Goal: Task Accomplishment & Management: Manage account settings

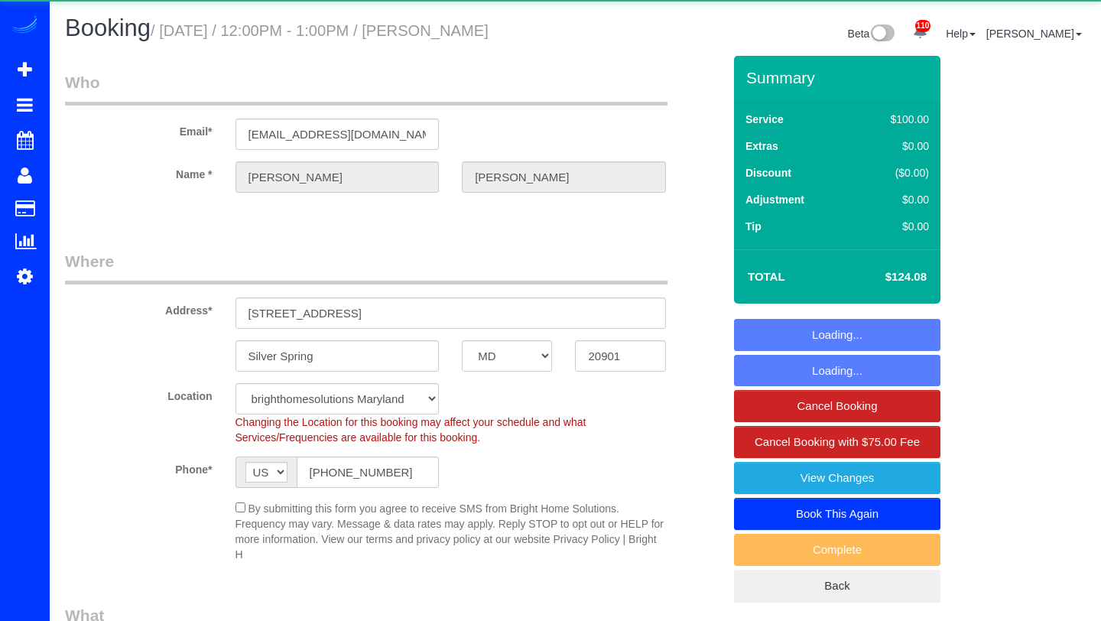
select select "MD"
select select "2"
select select "string:fspay"
select select "spot1"
select select "object:984"
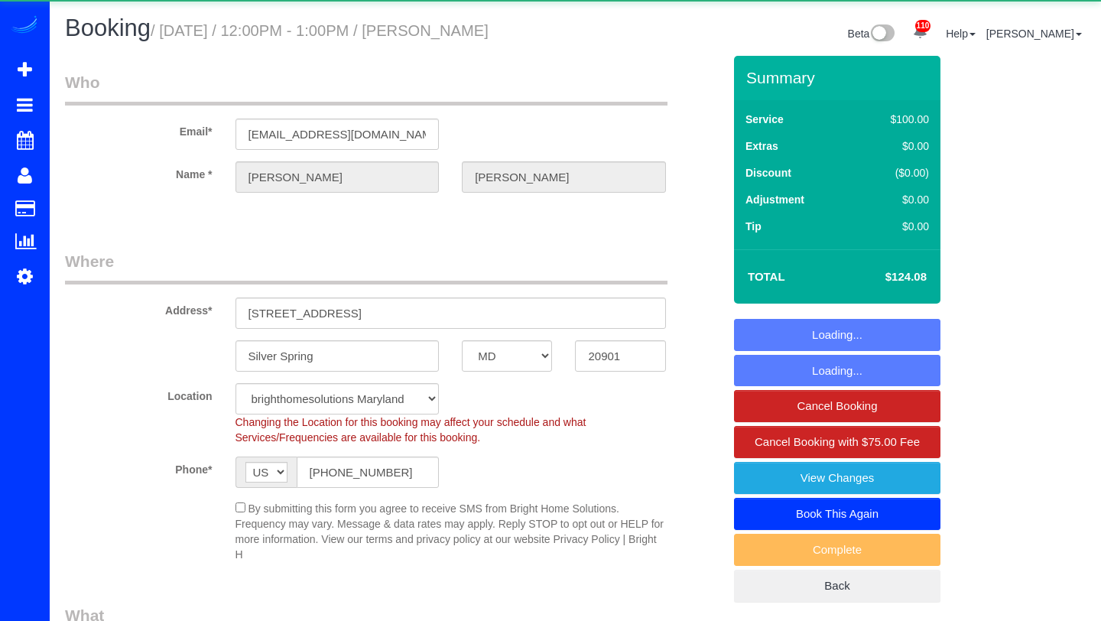
select select "2"
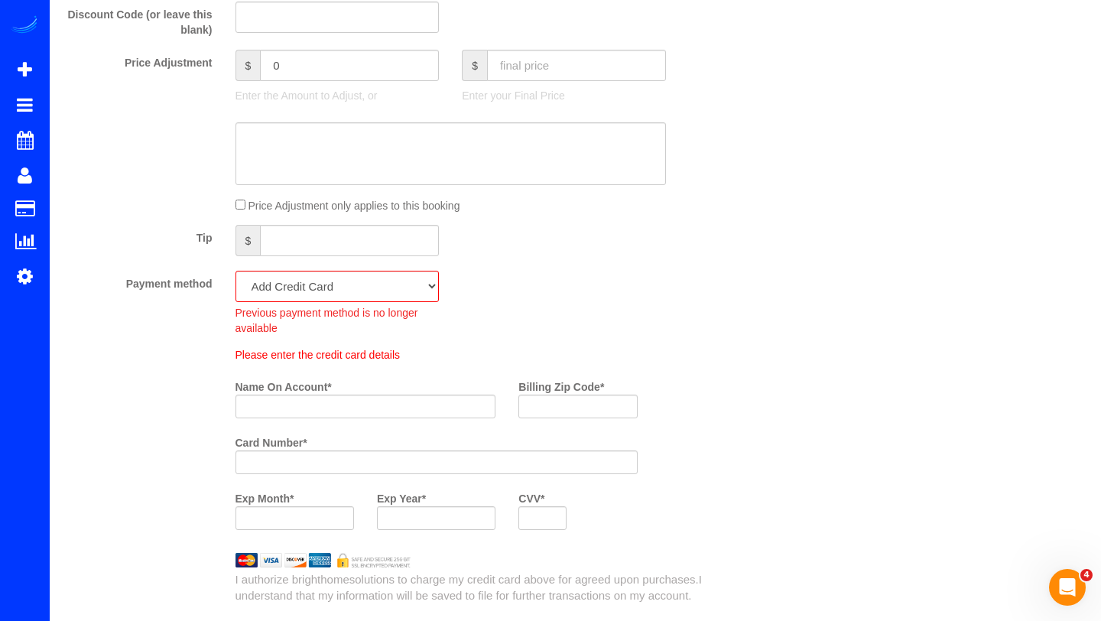
scroll to position [1096, 0]
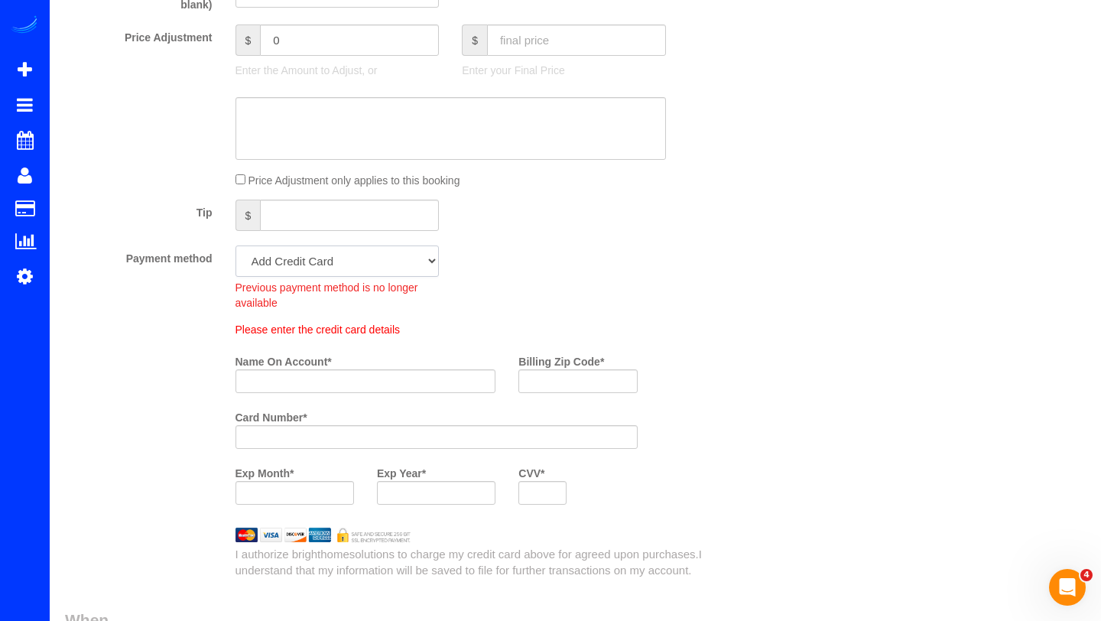
click at [410, 261] on select "Visa - 5893 - 07/2028 (Default) Add Credit Card ─────────────── Cash Check Payp…" at bounding box center [337, 260] width 204 height 31
select select "string:fspay-7d814b07-05dc-47fe-beaf-ffb3d13fc12e"
click at [235, 245] on select "Visa - 5893 - 07/2028 (Default) Add Credit Card ─────────────── Cash Check Payp…" at bounding box center [337, 260] width 204 height 31
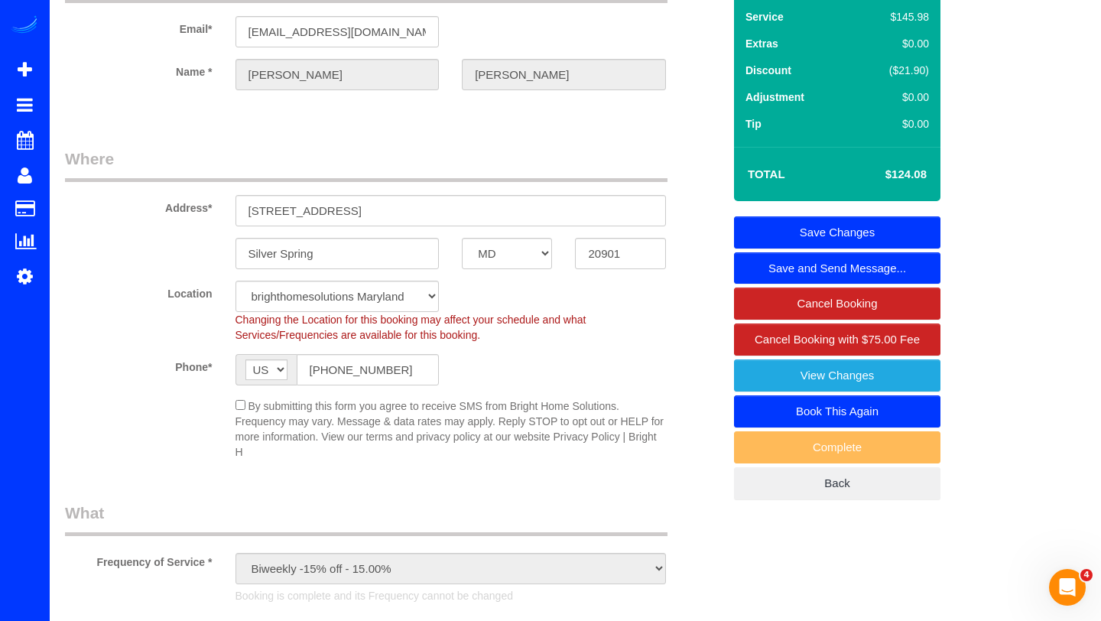
scroll to position [0, 0]
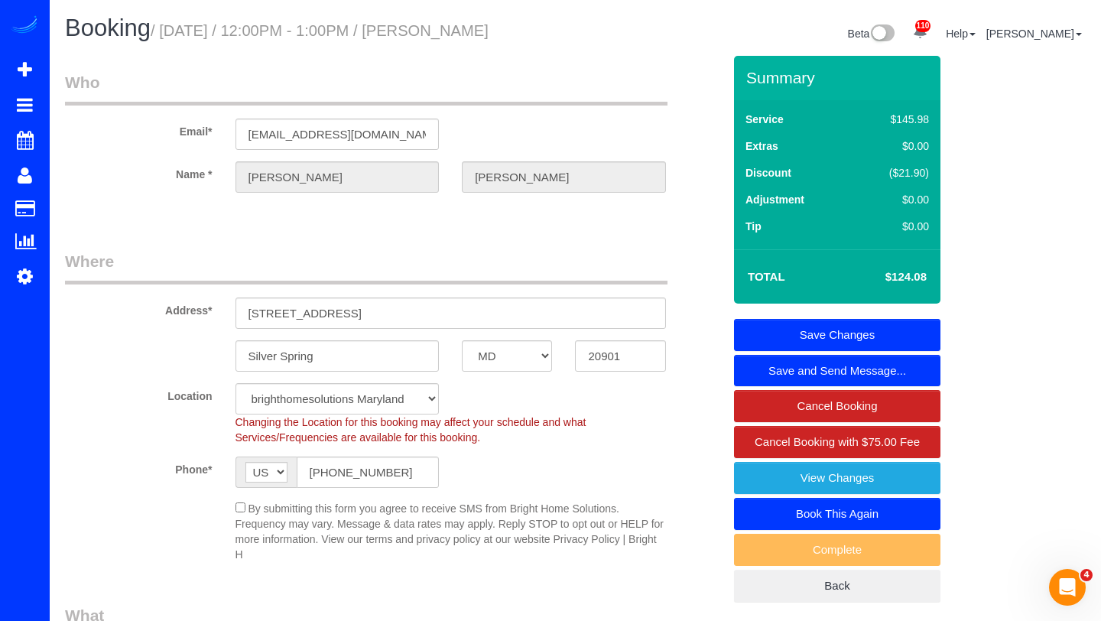
click at [873, 323] on link "Save Changes" at bounding box center [837, 335] width 206 height 32
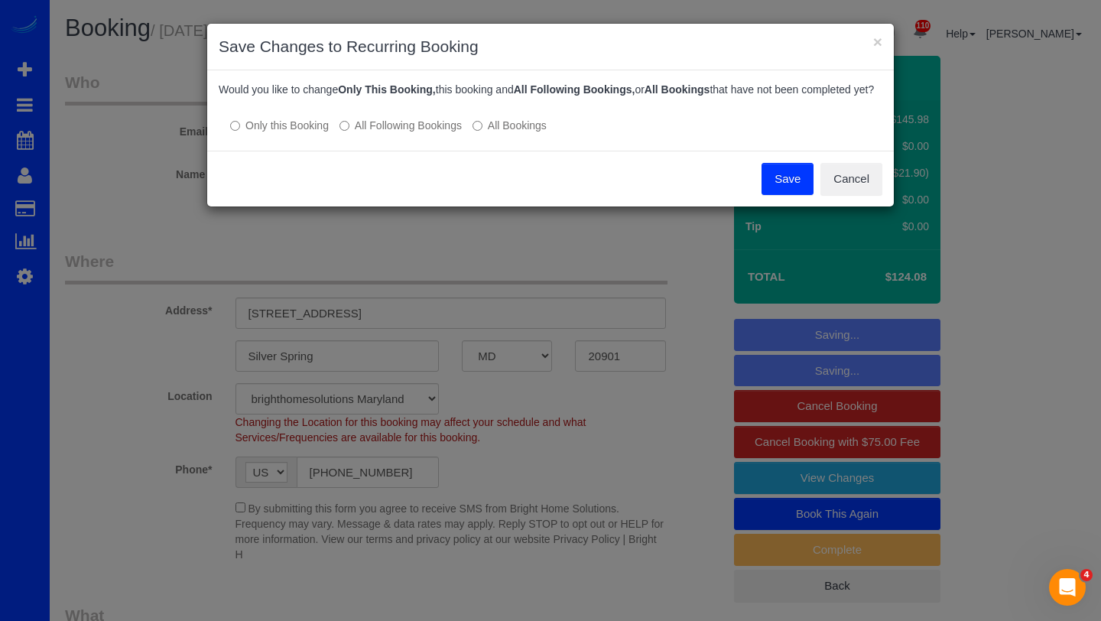
click at [372, 133] on label "All Following Bookings" at bounding box center [400, 125] width 122 height 15
click at [778, 195] on button "Save" at bounding box center [788, 179] width 52 height 32
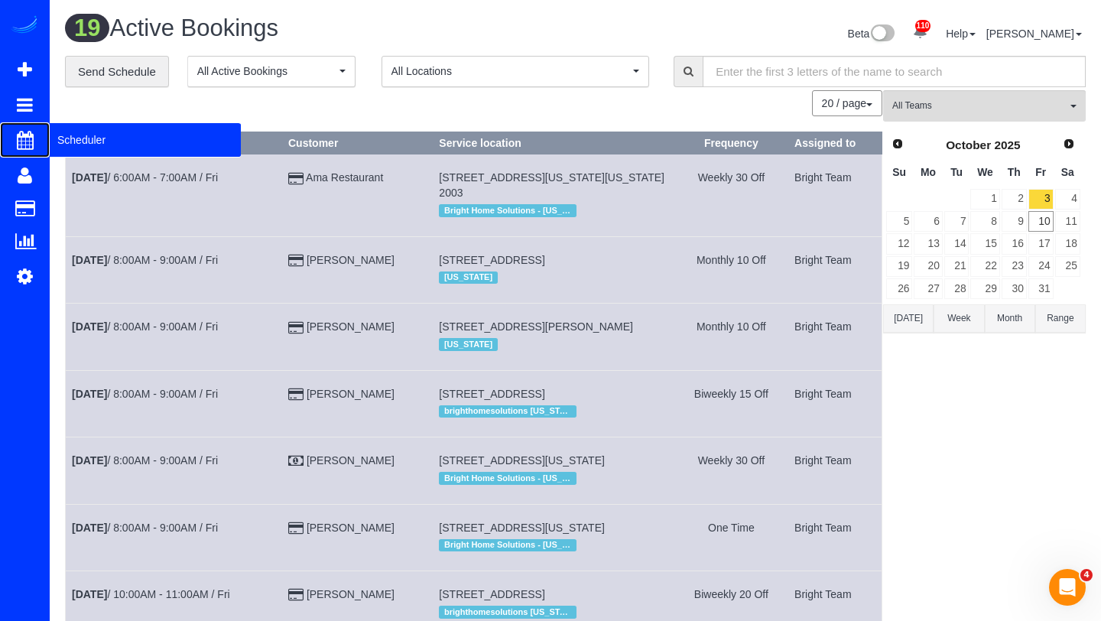
click at [55, 139] on span "Scheduler" at bounding box center [145, 139] width 191 height 35
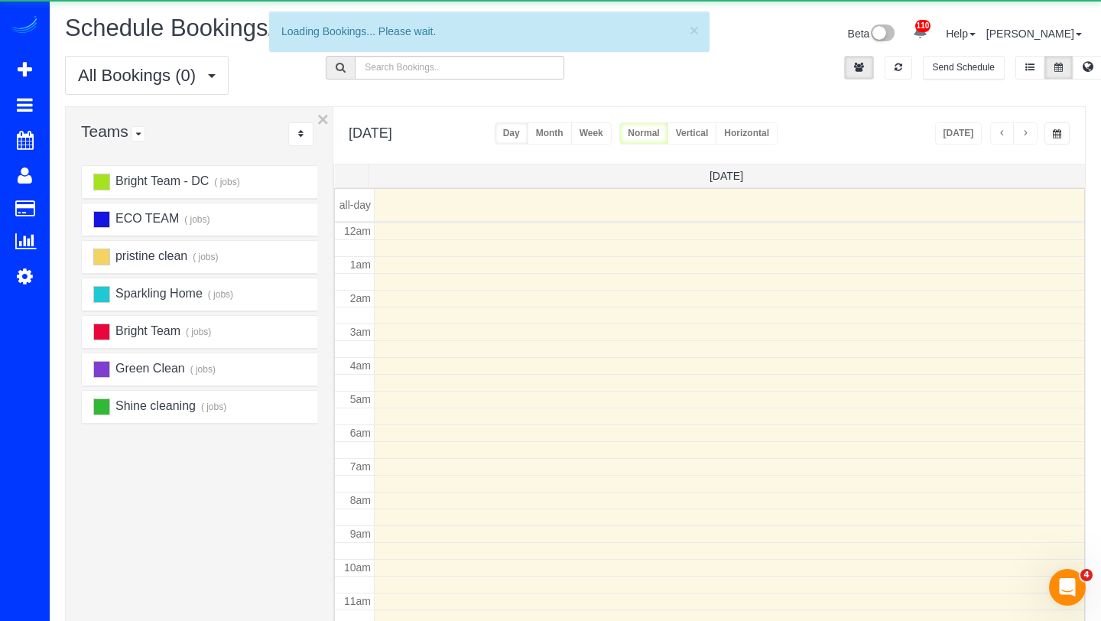
scroll to position [203, 0]
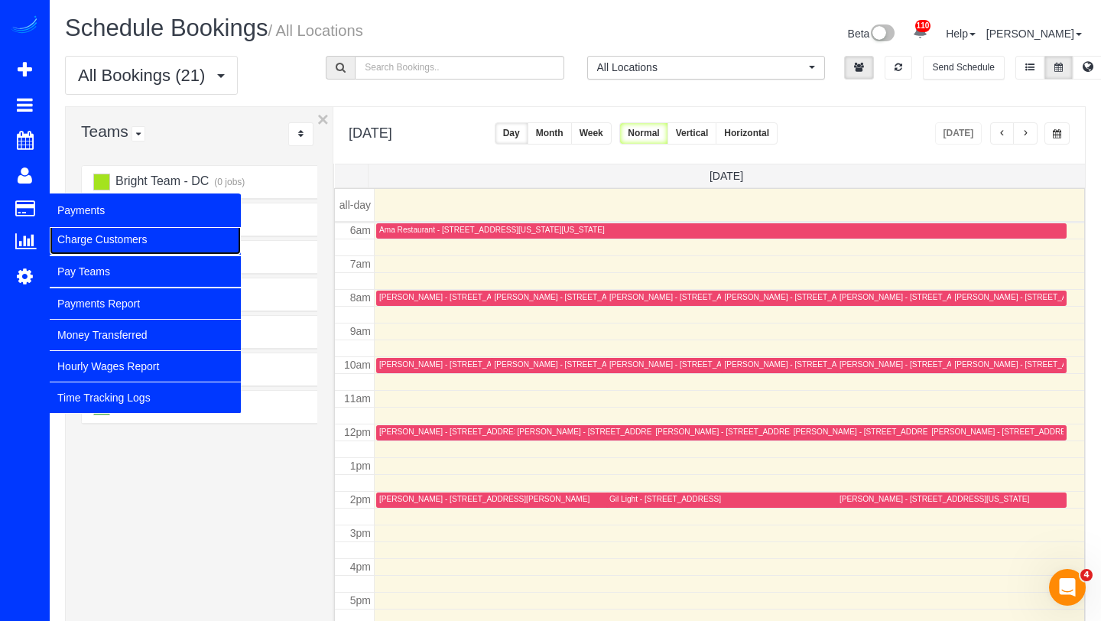
click at [70, 239] on link "Charge Customers" at bounding box center [145, 239] width 191 height 31
select select
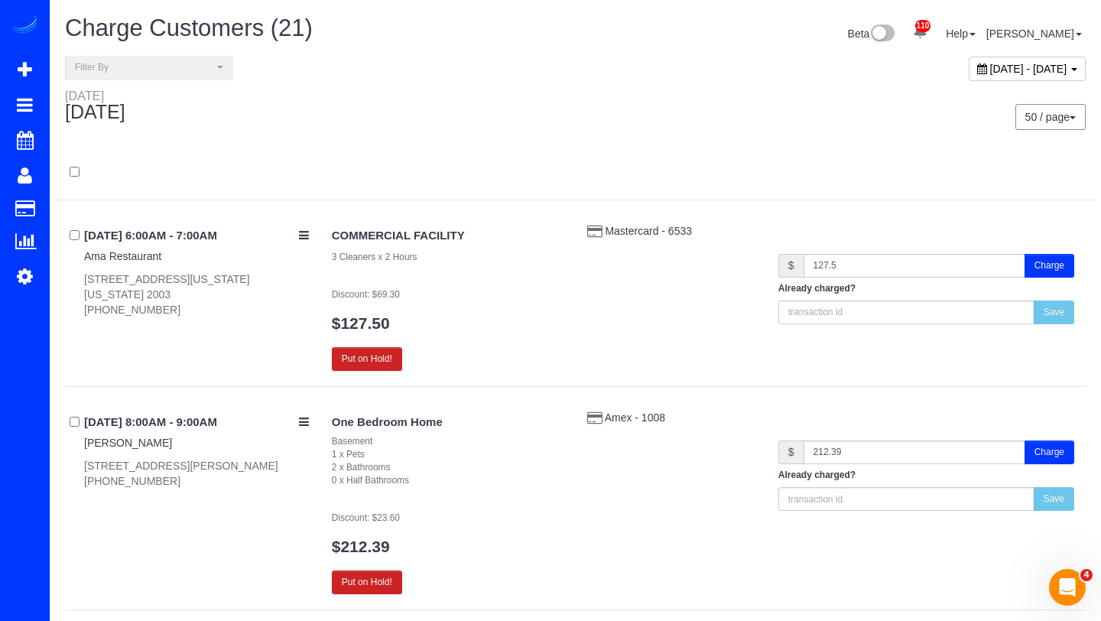
click at [990, 68] on span "[DATE] - [DATE]" at bounding box center [1028, 69] width 77 height 12
type input "**********"
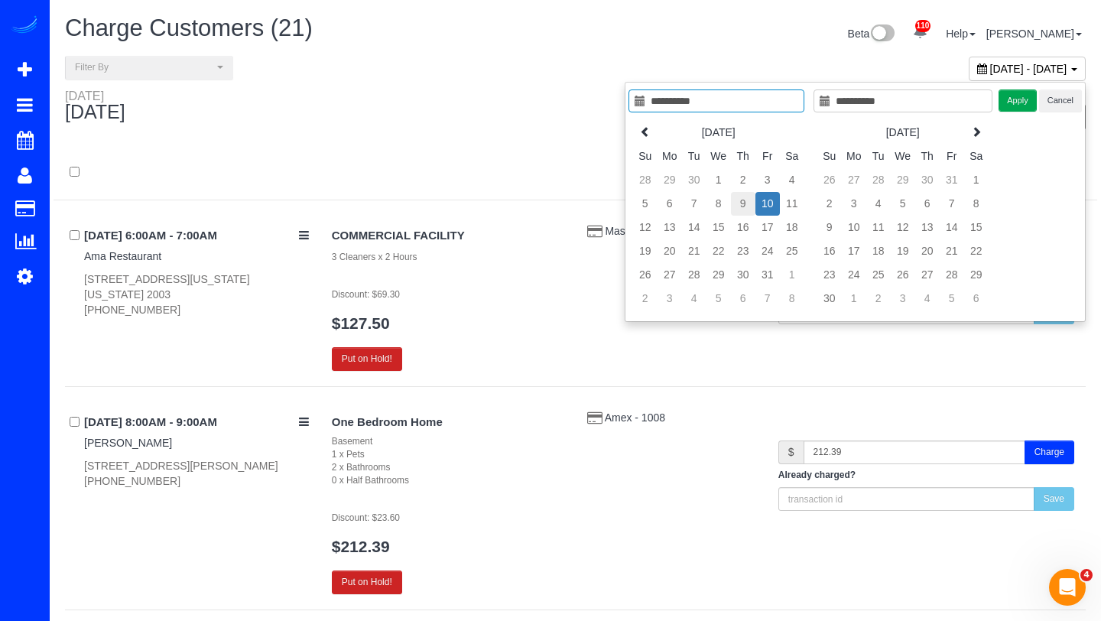
type input "**********"
click at [747, 197] on td "9" at bounding box center [743, 204] width 24 height 24
type input "**********"
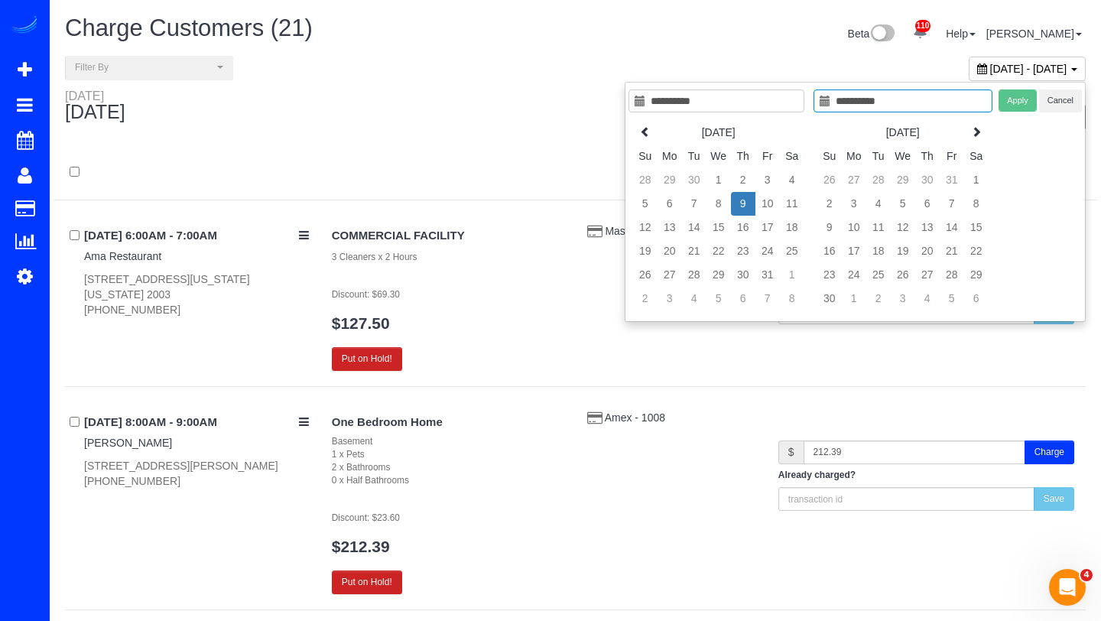
click at [747, 197] on td "9" at bounding box center [743, 204] width 24 height 24
type input "**********"
click at [1009, 99] on button "Apply" at bounding box center [1018, 100] width 38 height 22
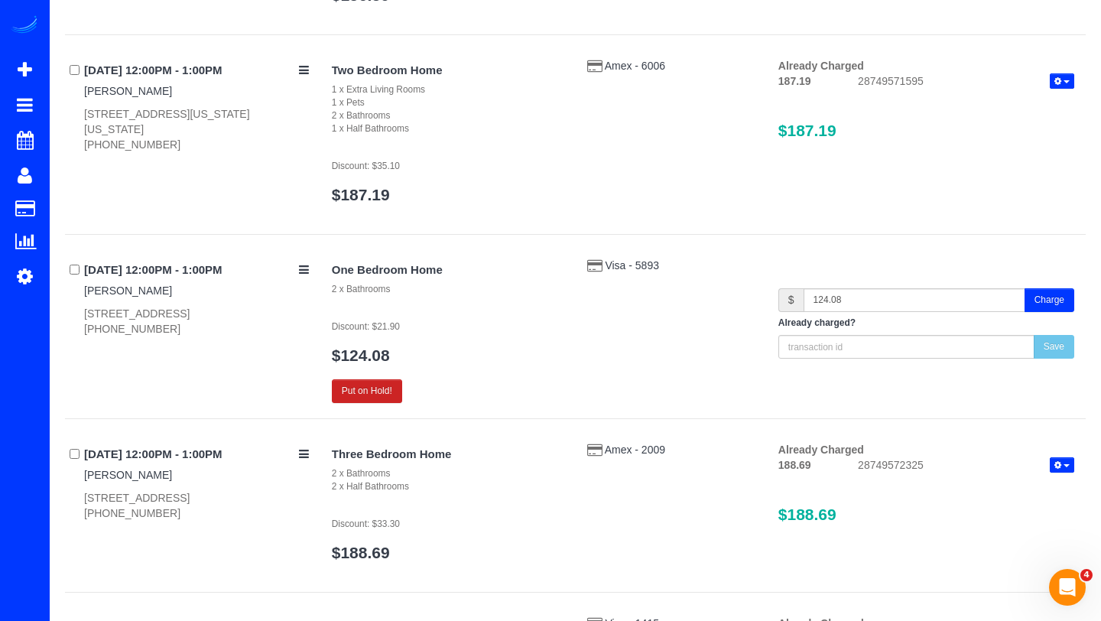
scroll to position [2299, 0]
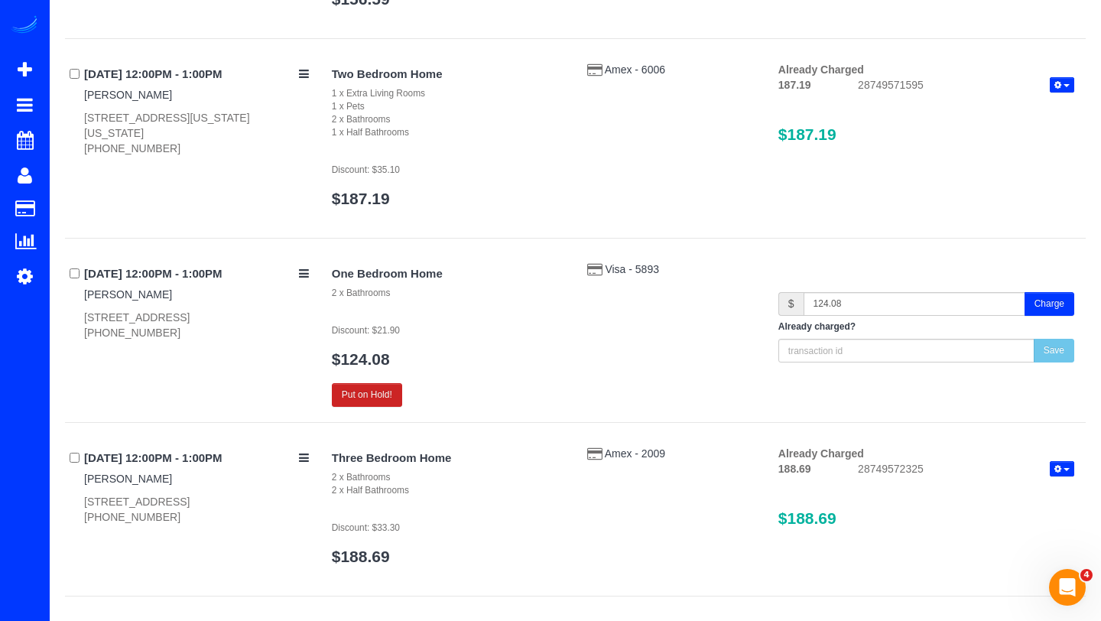
click at [1046, 313] on button "Charge" at bounding box center [1050, 304] width 50 height 24
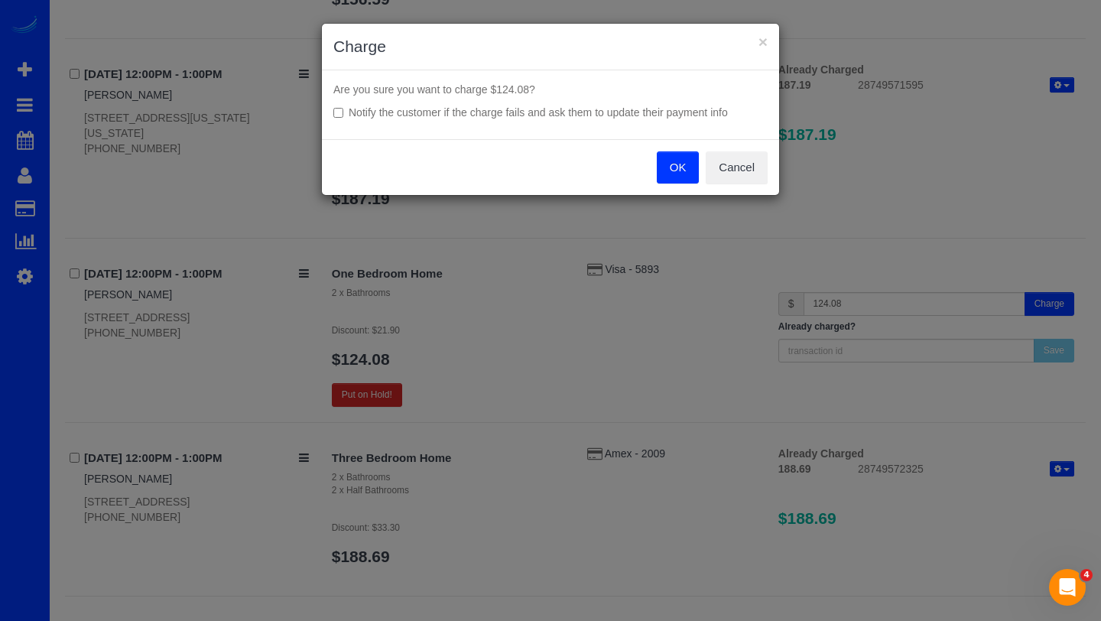
click at [686, 161] on button "OK" at bounding box center [678, 167] width 43 height 32
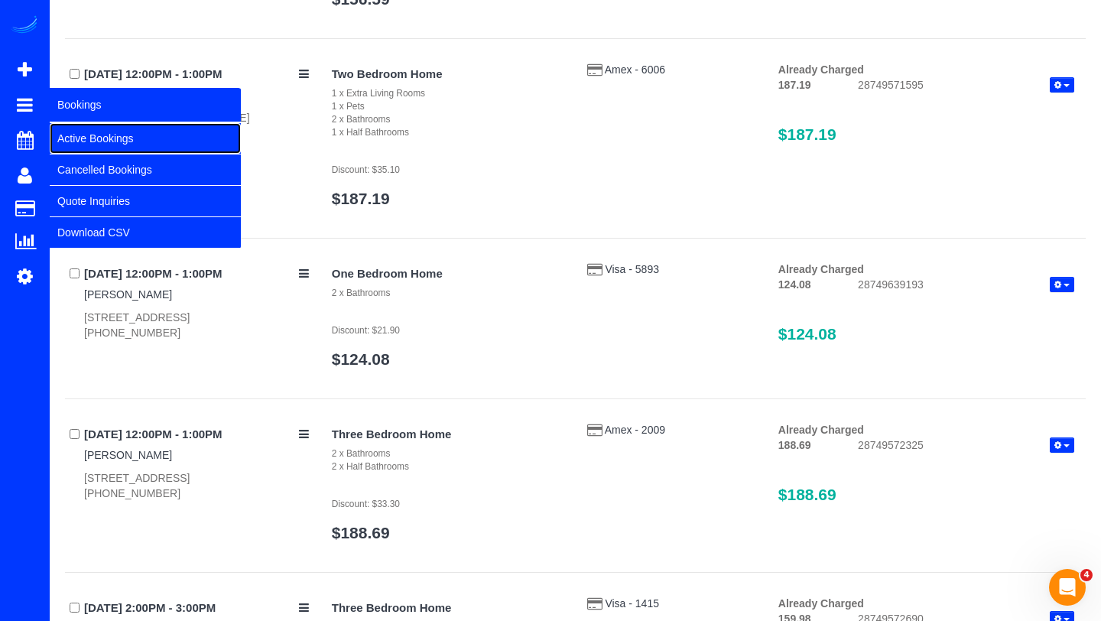
click at [79, 140] on link "Active Bookings" at bounding box center [145, 138] width 191 height 31
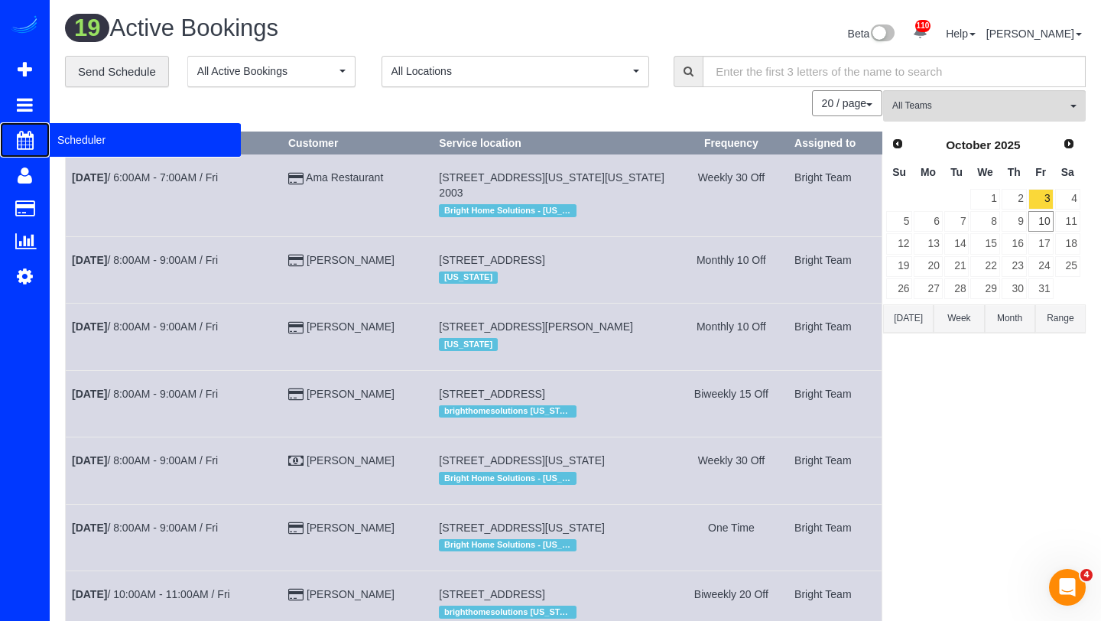
click at [83, 142] on span "Scheduler" at bounding box center [145, 139] width 191 height 35
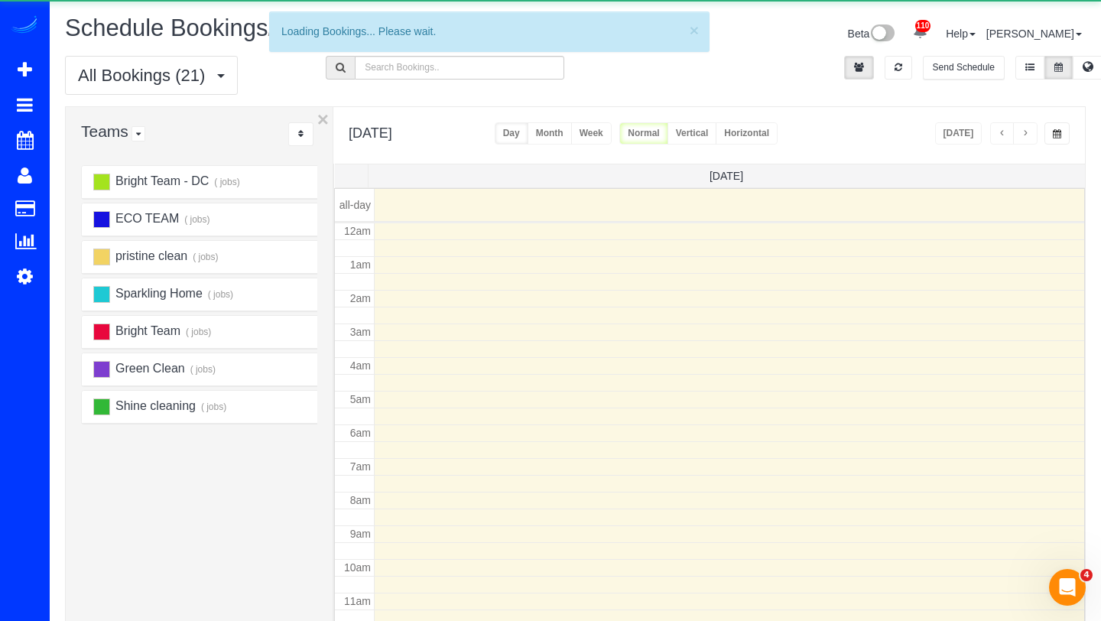
scroll to position [203, 0]
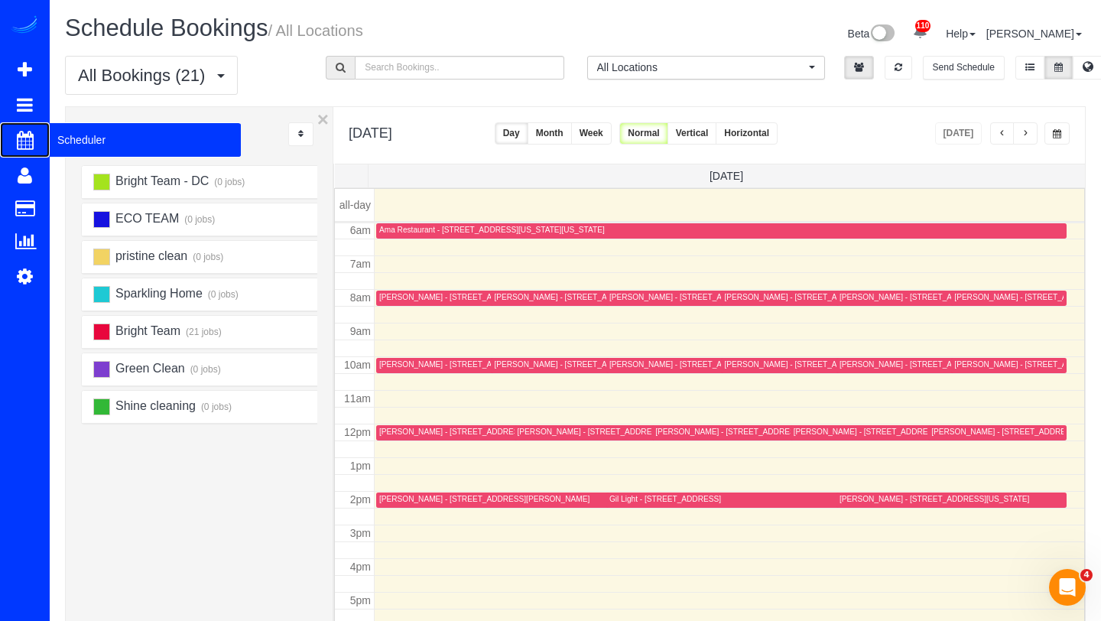
click at [70, 139] on span "Scheduler" at bounding box center [145, 139] width 191 height 35
